Goal: Task Accomplishment & Management: Manage account settings

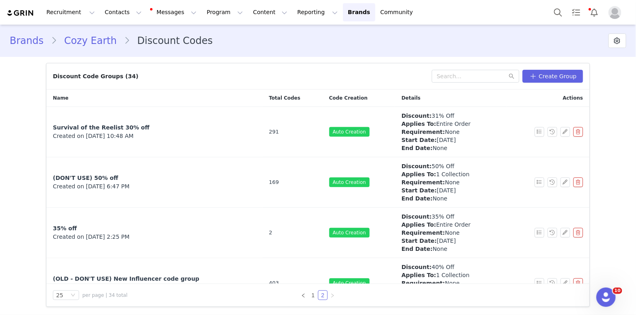
scroll to position [3231, 0]
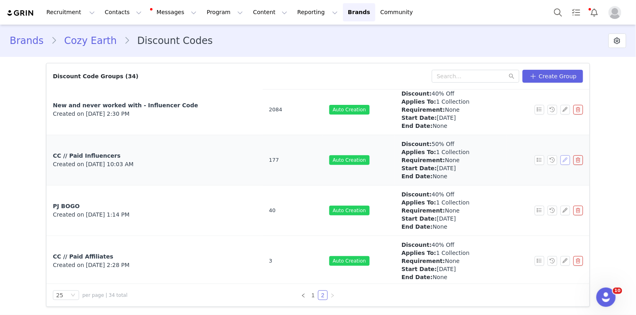
click at [563, 162] on button "button" at bounding box center [566, 160] width 10 height 10
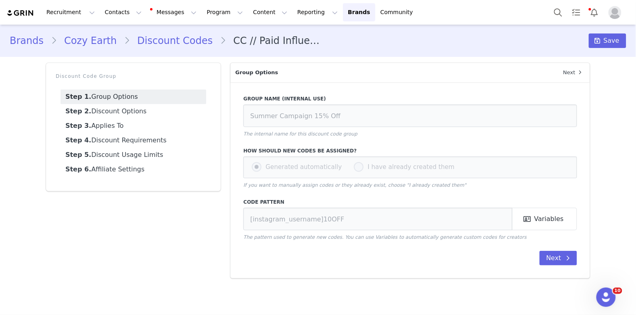
type input "CC // Paid Influencers"
type input "CE-[instagram_username]"
select select "specific_collections"
click at [128, 119] on link "Step 3. Applies To" at bounding box center [134, 126] width 146 height 15
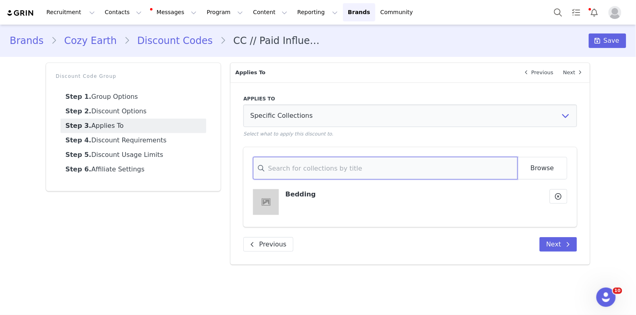
click at [358, 164] on input at bounding box center [385, 168] width 264 height 23
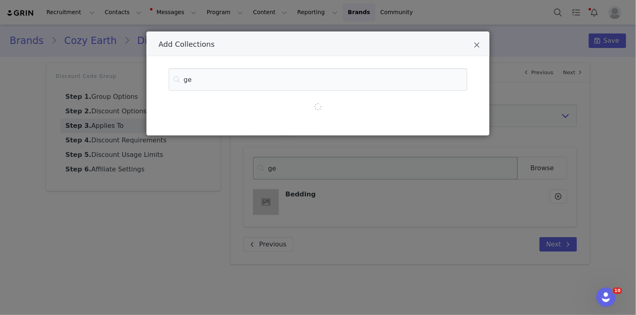
type input "gen"
type input "gene"
type input "gener"
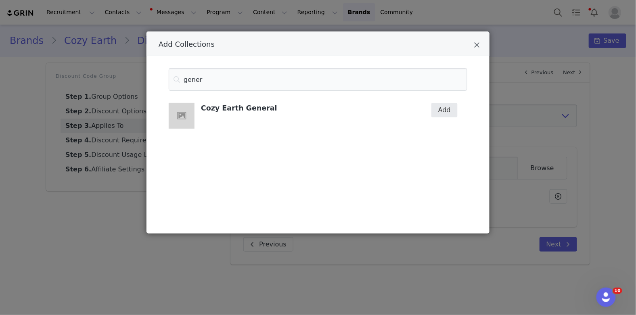
type input "gener"
click at [453, 109] on button "Add" at bounding box center [444, 110] width 26 height 15
click at [478, 42] on icon "Close" at bounding box center [477, 45] width 6 height 8
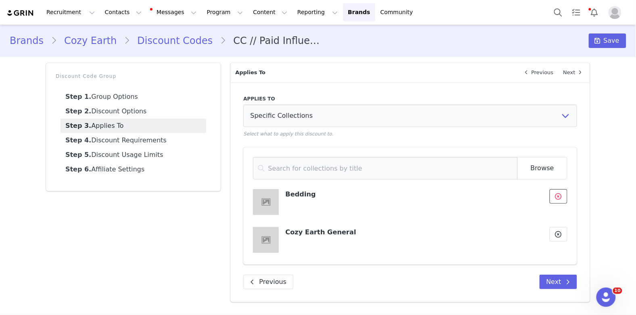
click at [556, 195] on icon at bounding box center [558, 196] width 6 height 6
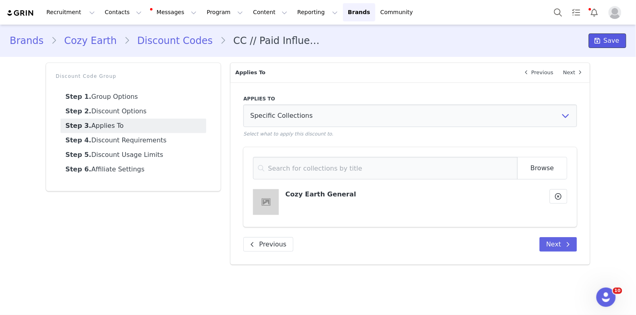
click at [607, 38] on span "Save" at bounding box center [612, 41] width 16 height 10
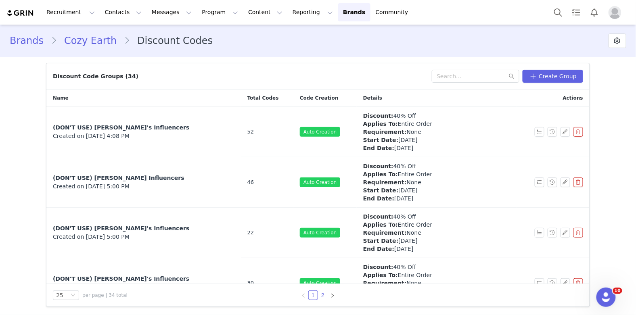
click at [323, 294] on link "2" at bounding box center [322, 295] width 9 height 9
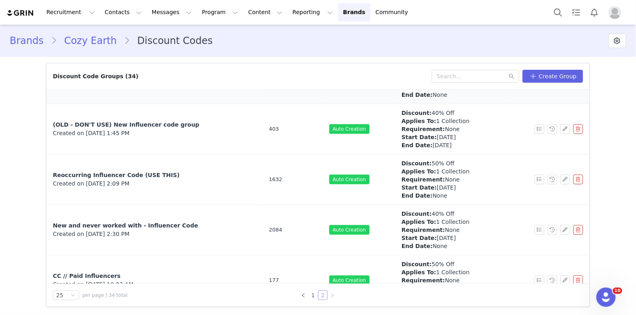
scroll to position [274, 0]
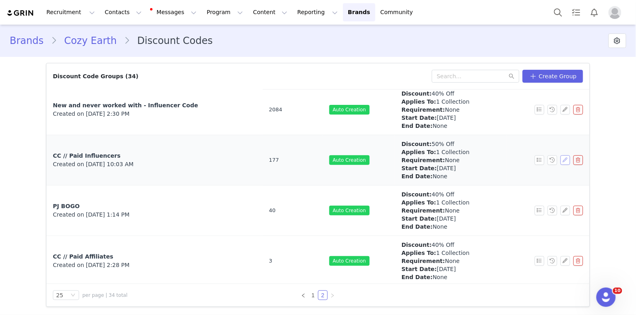
click at [567, 160] on button "button" at bounding box center [566, 160] width 10 height 10
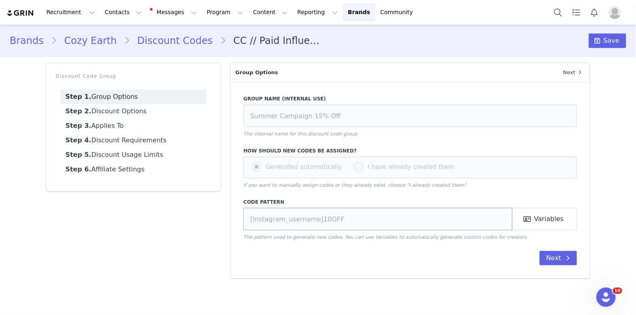
type input "CC // Paid Influencers"
type input "CE-[instagram_username]"
click at [142, 128] on link "Step 3. Applies To" at bounding box center [134, 126] width 146 height 15
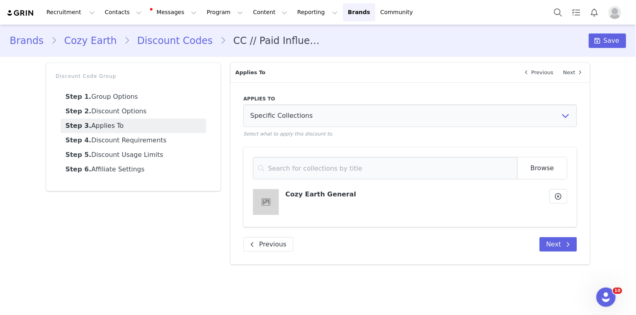
click at [77, 38] on link "Cozy Earth" at bounding box center [90, 41] width 67 height 15
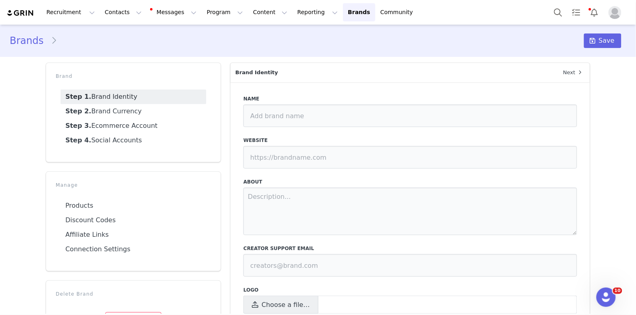
type input "Cozy Earth"
type input "[URL][DOMAIN_NAME]"
type textarea "Cozy Earth is a Premium Bedding & Loungewear company that specializes in luxury…"
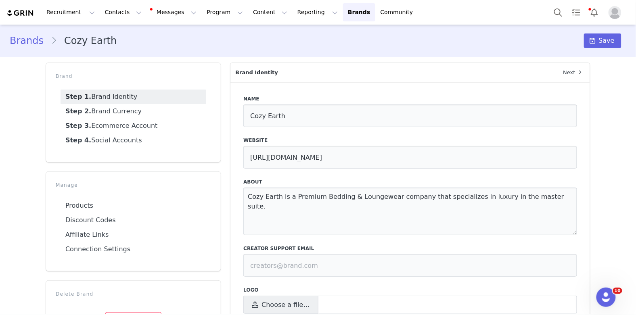
click at [24, 41] on link "Brands" at bounding box center [30, 41] width 41 height 15
